Goal: Task Accomplishment & Management: Use online tool/utility

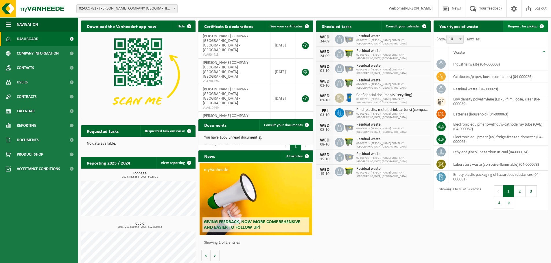
click at [527, 29] on link "Request for pickup" at bounding box center [525, 27] width 44 height 12
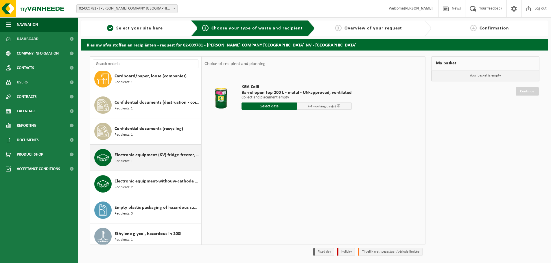
scroll to position [87, 0]
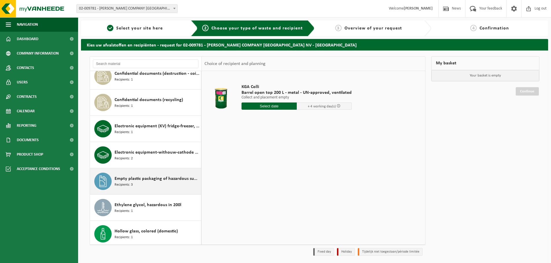
click at [151, 183] on div "Empty plastic packaging of hazardous substances Recipients: 3" at bounding box center [157, 181] width 85 height 17
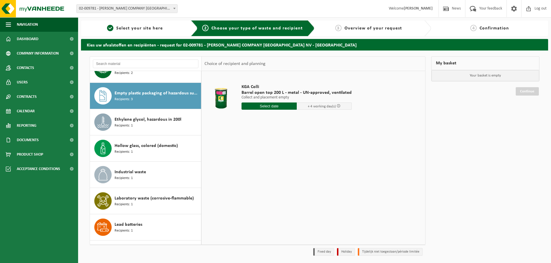
scroll to position [184, 0]
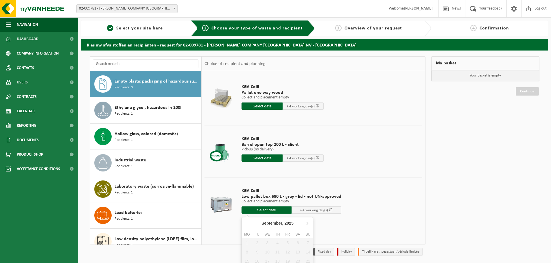
click at [269, 211] on input "text" at bounding box center [266, 210] width 50 height 7
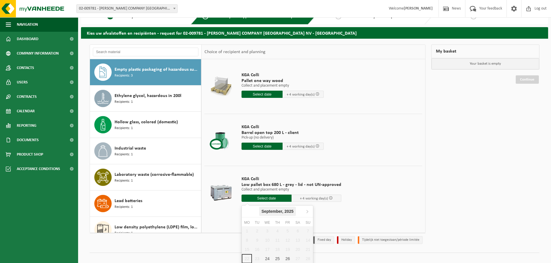
scroll to position [22, 0]
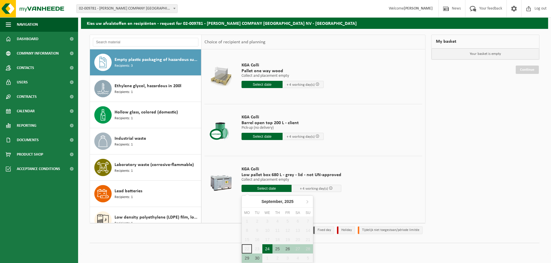
click at [265, 249] on div "24" at bounding box center [267, 249] width 10 height 9
type input "From 2025-09-24"
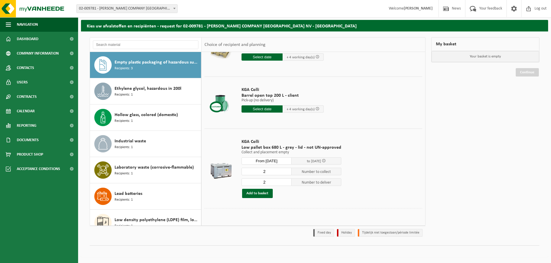
scroll to position [30, 0]
click at [258, 195] on button "Add to basket" at bounding box center [257, 193] width 31 height 9
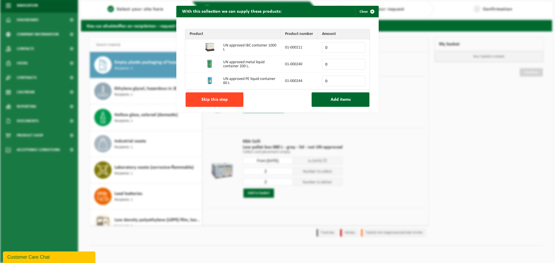
click at [226, 100] on button "Skip this step" at bounding box center [215, 100] width 58 height 14
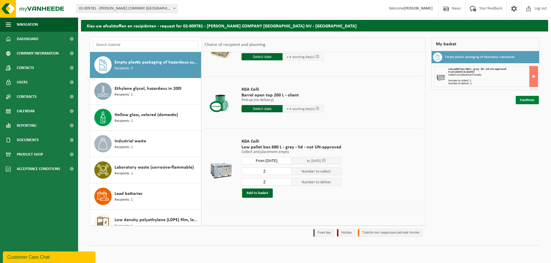
click at [530, 98] on link "Continue" at bounding box center [527, 100] width 23 height 8
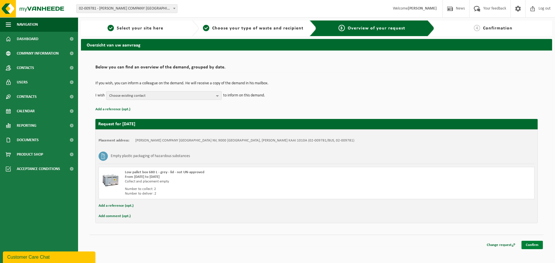
click at [541, 247] on link "Confirm" at bounding box center [532, 245] width 21 height 8
